Goal: Transaction & Acquisition: Purchase product/service

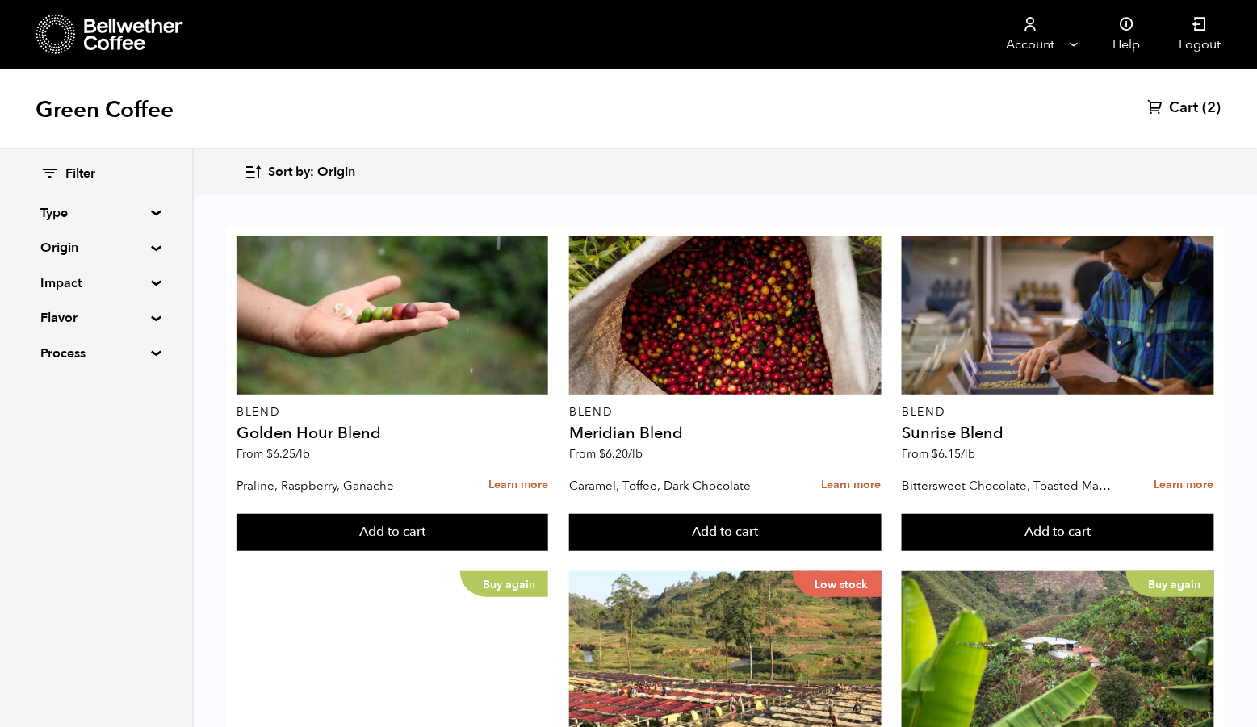
scroll to position [232, 0]
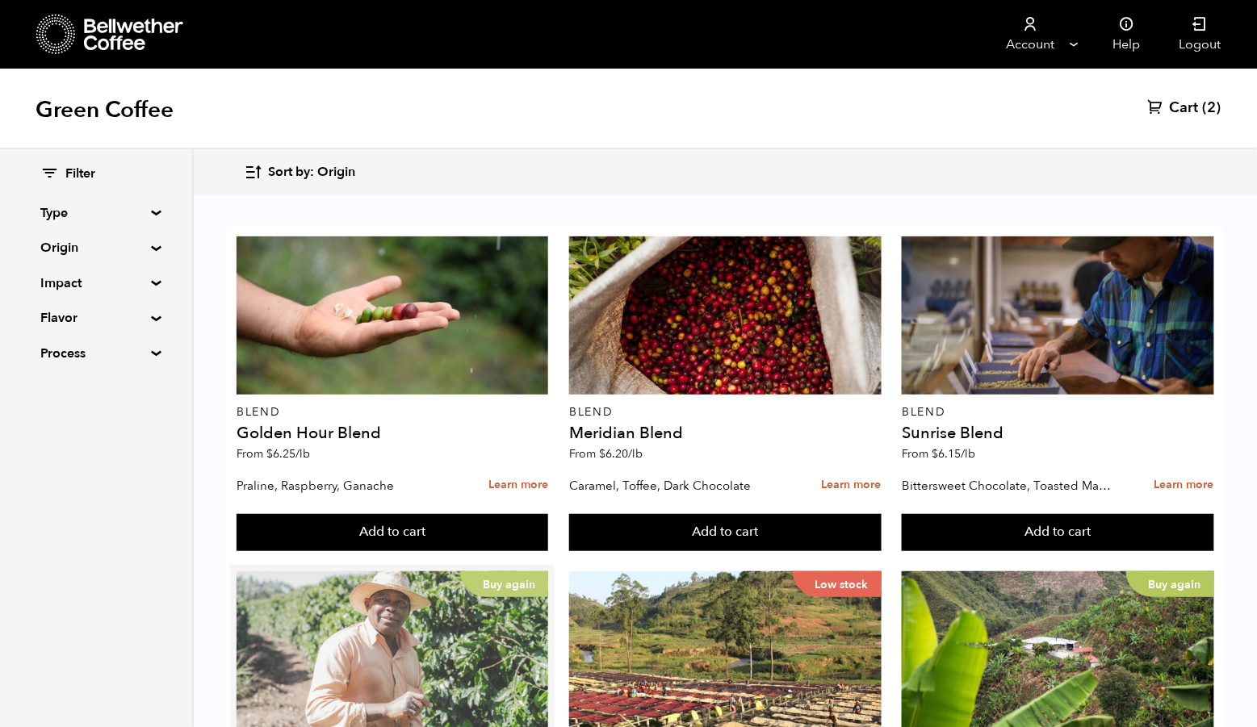
click at [471, 571] on div "Buy again" at bounding box center [392, 650] width 312 height 158
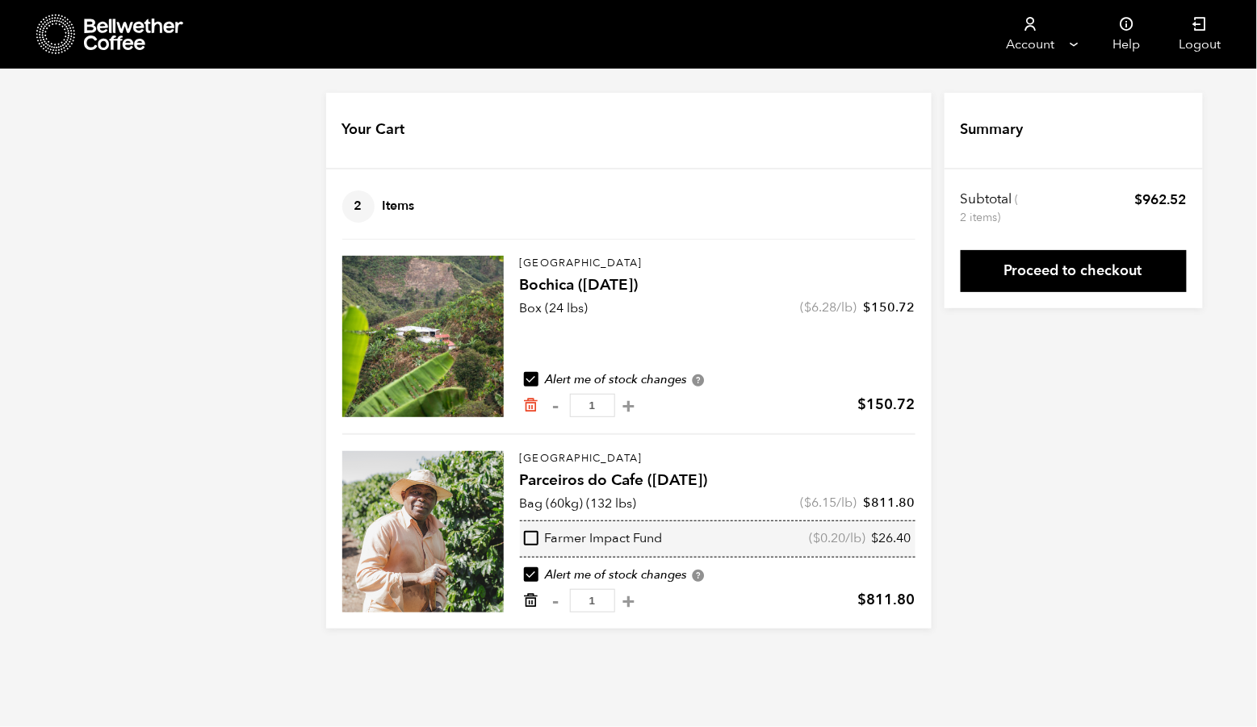
click at [523, 609] on icon "Remove from cart" at bounding box center [531, 600] width 16 height 16
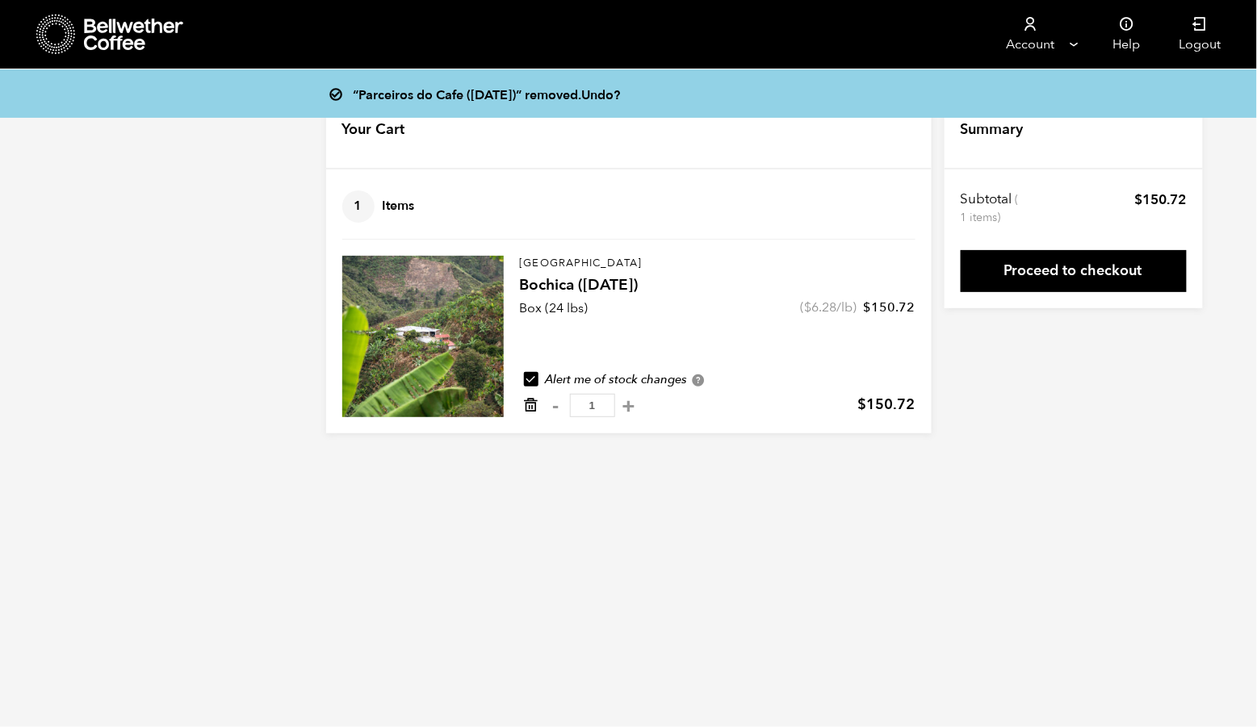
click at [523, 413] on icon "Remove from cart" at bounding box center [531, 405] width 16 height 16
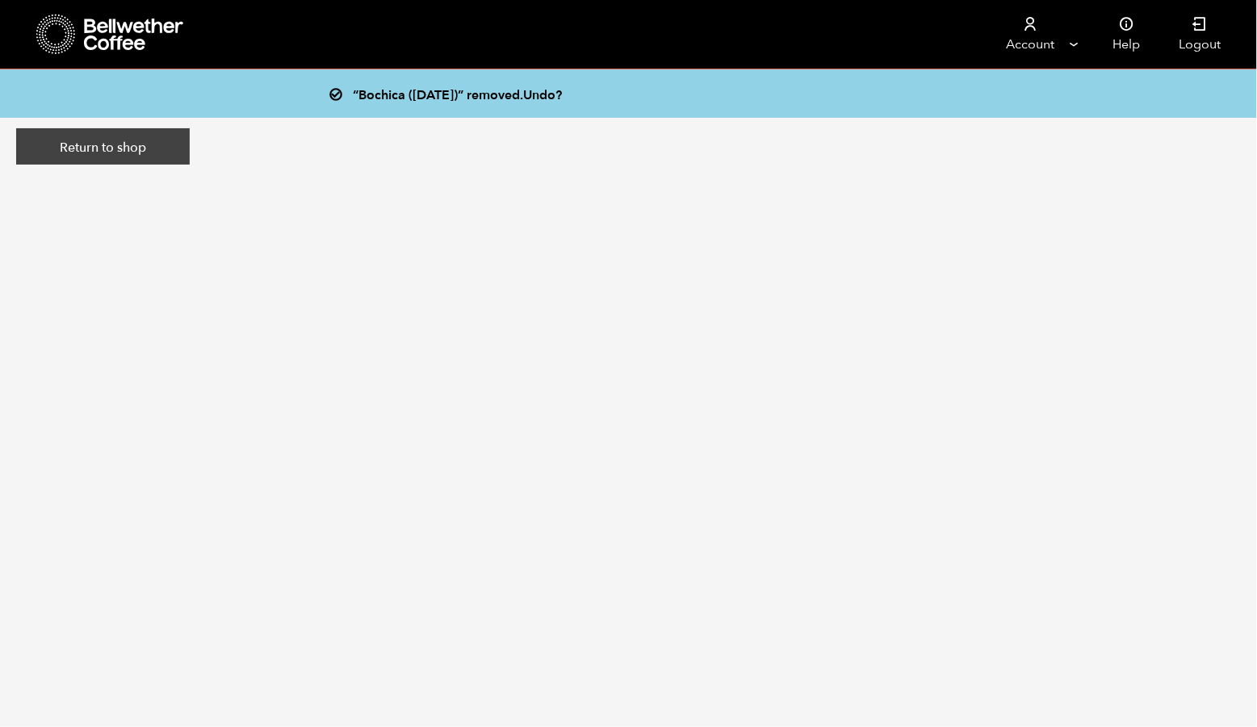
click at [144, 161] on link "Return to shop" at bounding box center [103, 146] width 174 height 37
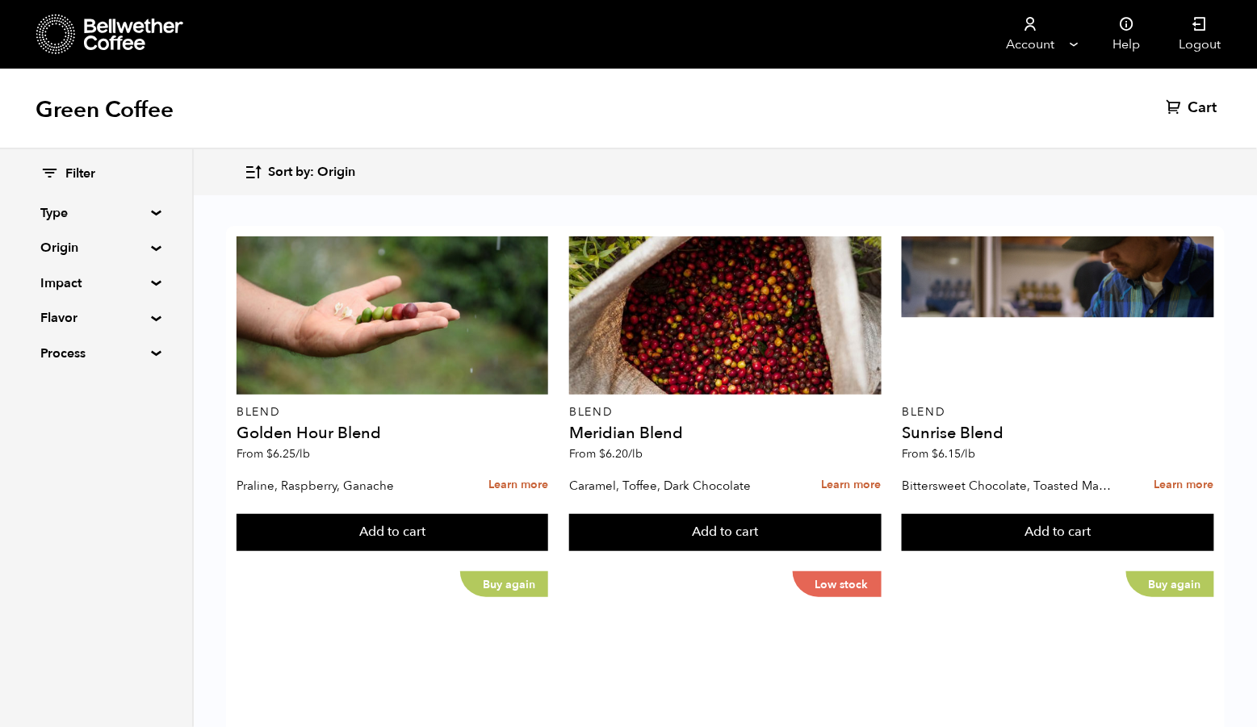
scroll to position [525, 0]
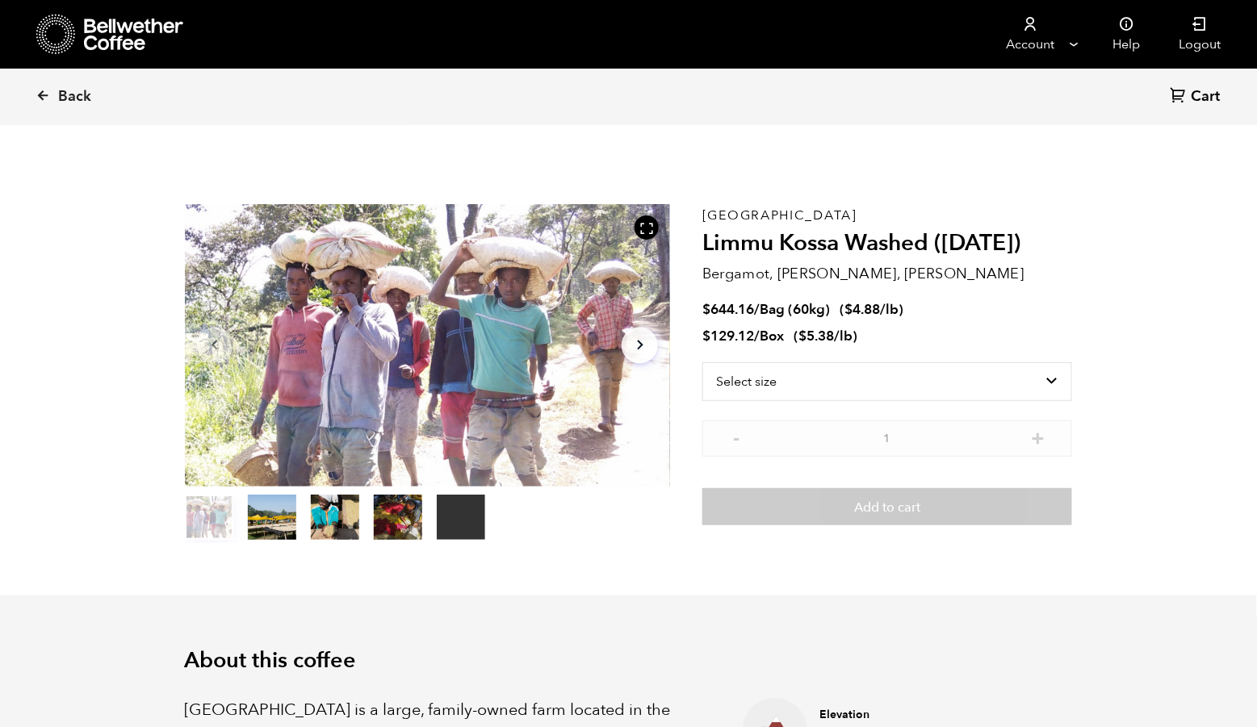
scroll to position [701, 854]
select select "bag-3"
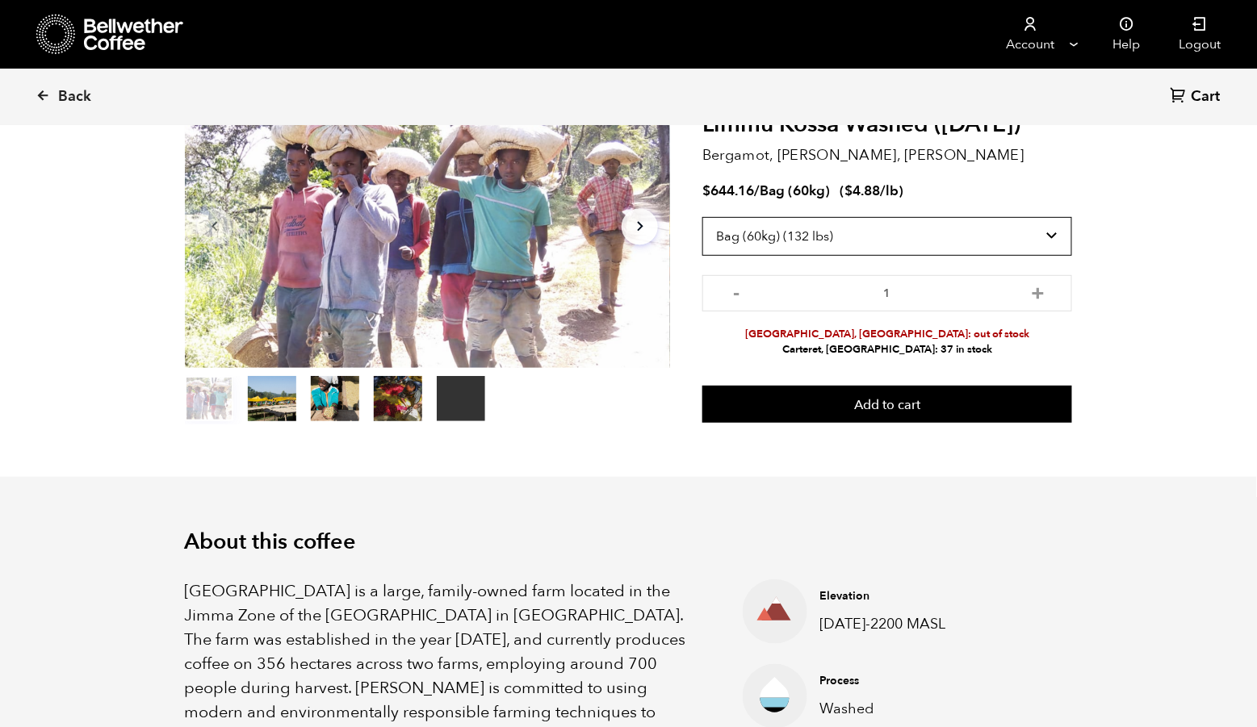
scroll to position [125, 0]
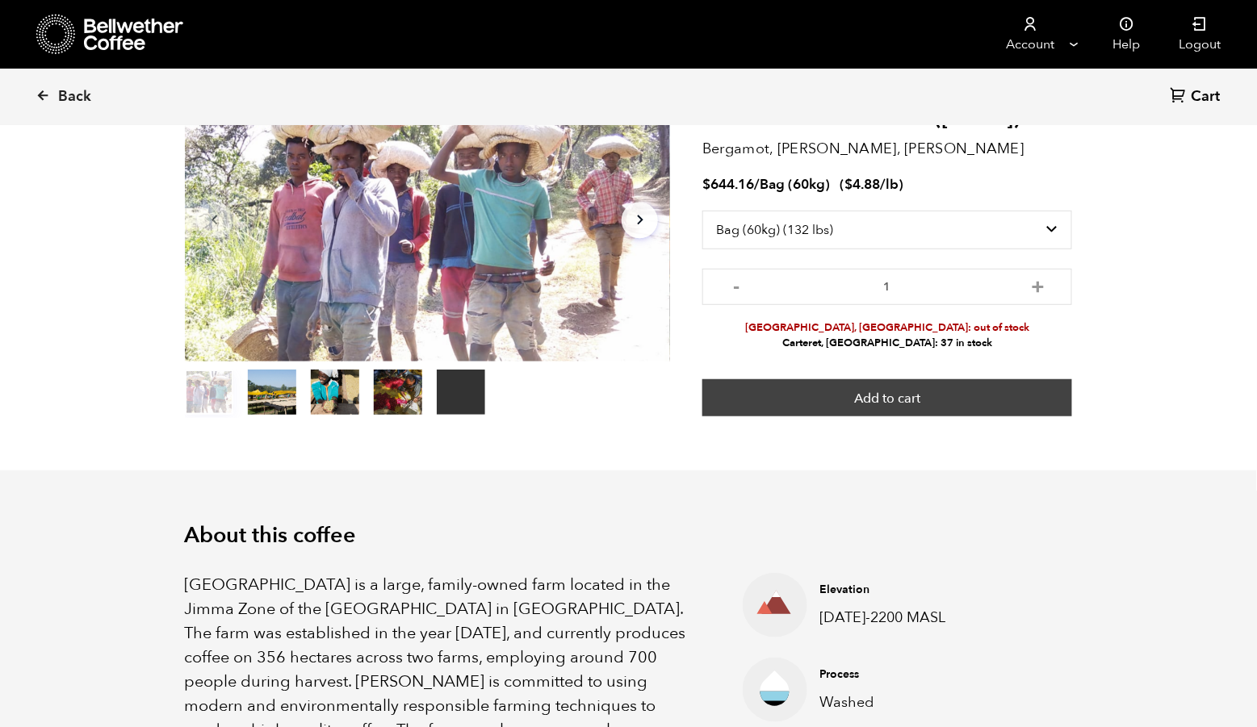
click at [865, 409] on button "Add to cart" at bounding box center [887, 397] width 370 height 37
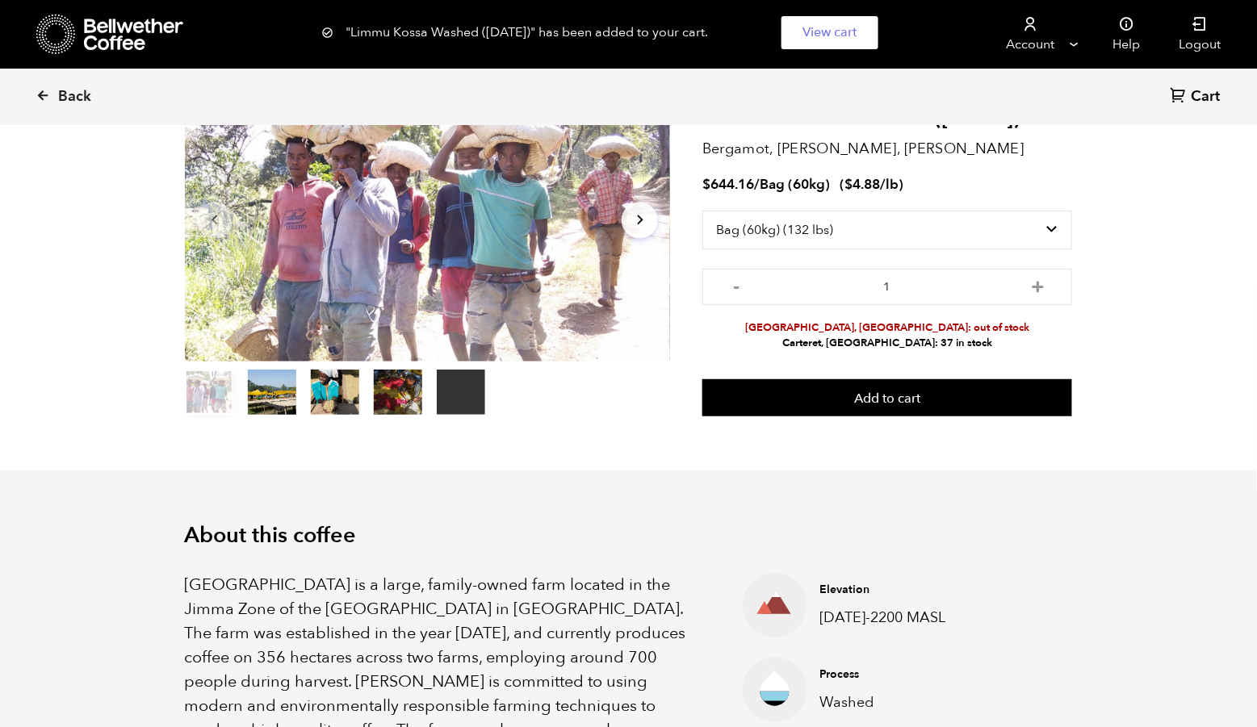
click at [1180, 99] on icon at bounding box center [1178, 94] width 17 height 17
